Goal: Transaction & Acquisition: Purchase product/service

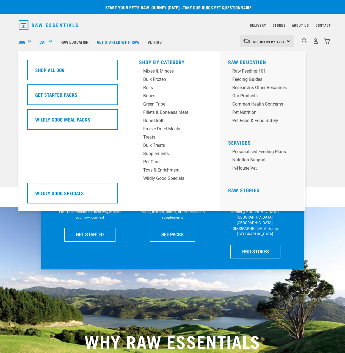
click at [24, 43] on link "Dog" at bounding box center [22, 42] width 7 height 6
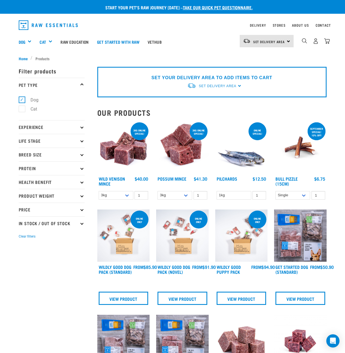
click at [82, 140] on icon at bounding box center [81, 140] width 3 height 3
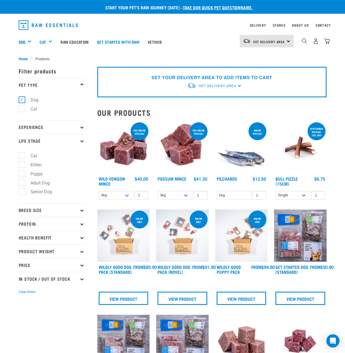
click at [44, 182] on label "Adult Dog" at bounding box center [37, 182] width 30 height 7
click at [22, 182] on input "Adult Dog" at bounding box center [21, 182] width 4 height 4
checkbox input "true"
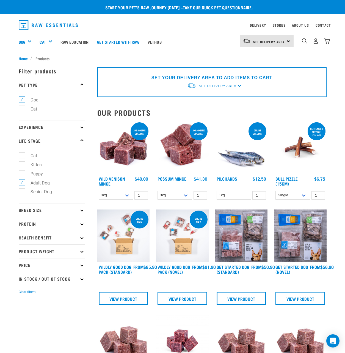
click at [66, 125] on p "Experience" at bounding box center [52, 127] width 66 height 14
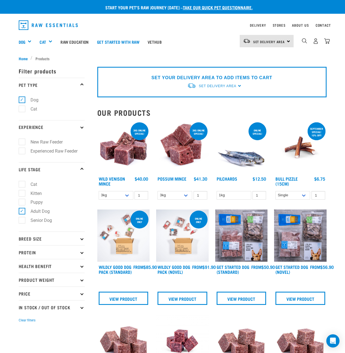
click at [73, 129] on p "Experience" at bounding box center [52, 127] width 66 height 14
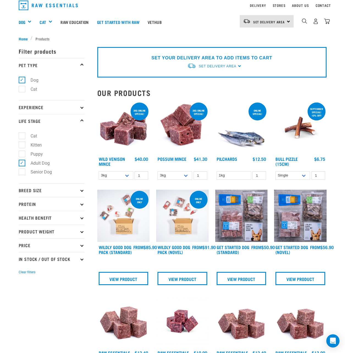
scroll to position [55, 0]
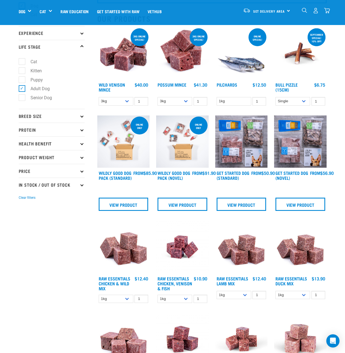
click at [61, 116] on p "Breed Size" at bounding box center [52, 116] width 66 height 14
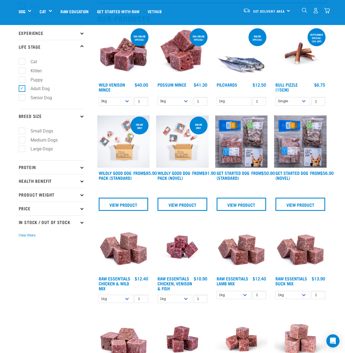
click at [75, 116] on p "Breed Size" at bounding box center [52, 116] width 66 height 14
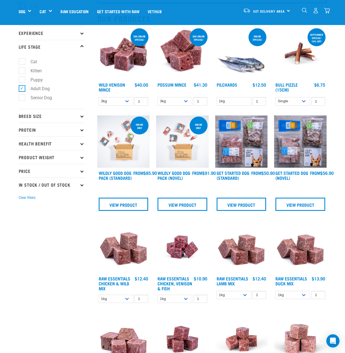
click at [76, 185] on p "In Stock / Out Of Stock" at bounding box center [52, 184] width 66 height 14
click at [39, 201] on label "In Stock" at bounding box center [35, 199] width 27 height 7
click at [22, 200] on input "In Stock" at bounding box center [21, 199] width 4 height 4
checkbox input "true"
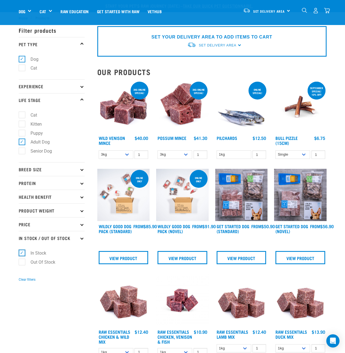
scroll to position [0, 0]
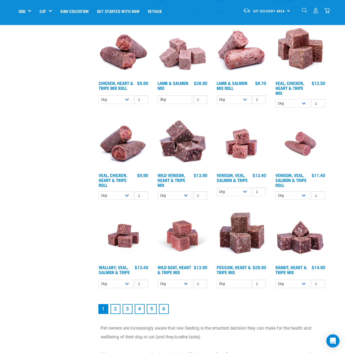
scroll to position [522, 0]
